Goal: Task Accomplishment & Management: Use online tool/utility

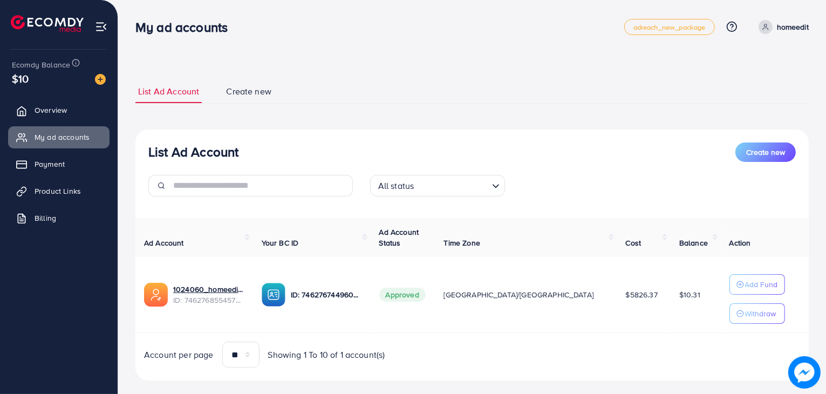
click at [135, 55] on div "List Ad Account Create new List Ad Account Create new All status Loading... Ad …" at bounding box center [472, 205] width 708 height 411
click at [51, 197] on link "Product Links" at bounding box center [58, 191] width 101 height 22
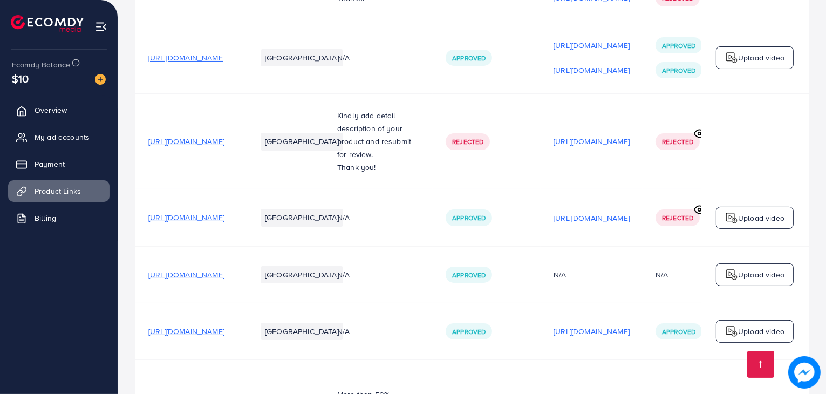
scroll to position [295, 0]
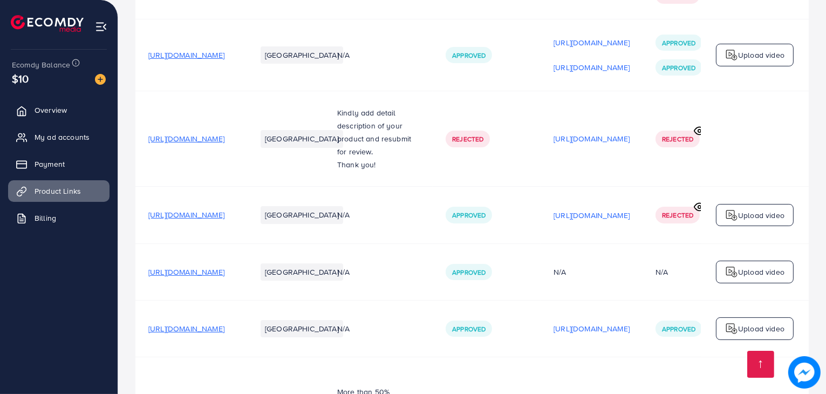
click at [225, 209] on span "https://shoeline.shop/collections/elite-peshawari" at bounding box center [186, 214] width 76 height 11
drag, startPoint x: 261, startPoint y: 206, endPoint x: 246, endPoint y: 207, distance: 15.2
click at [225, 209] on span "https://shoeline.shop/collections/elite-peshawari" at bounding box center [186, 214] width 76 height 11
